Goal: Navigation & Orientation: Find specific page/section

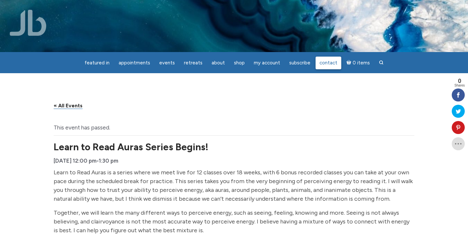
click at [321, 64] on span "Contact" at bounding box center [328, 63] width 18 height 6
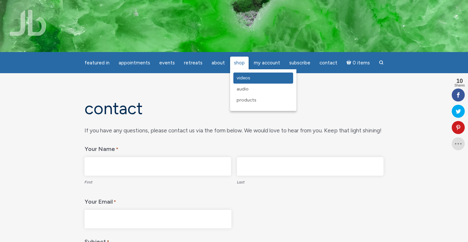
click at [242, 79] on span "Videos" at bounding box center [243, 78] width 14 height 6
